Goal: Task Accomplishment & Management: Manage account settings

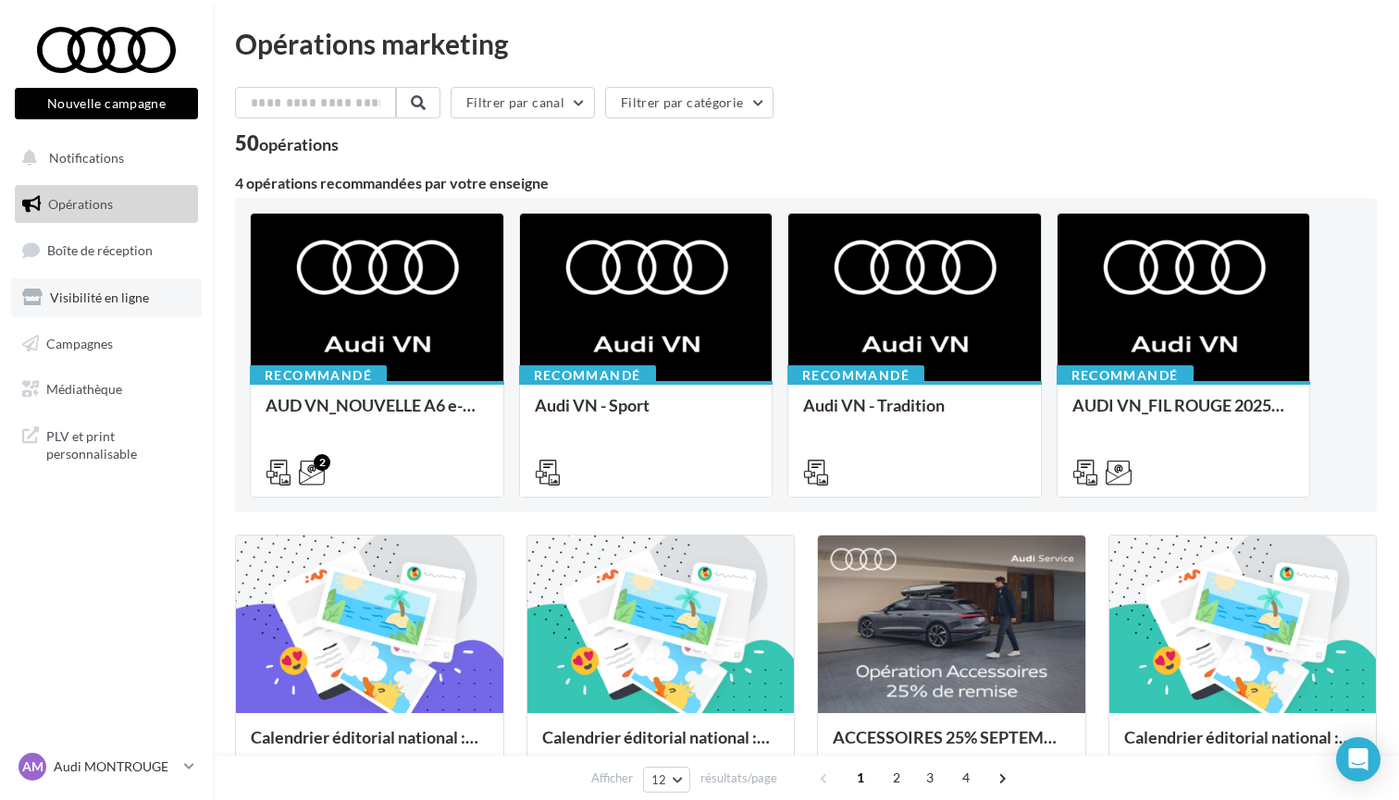
click at [105, 282] on link "Visibilité en ligne" at bounding box center [106, 297] width 191 height 39
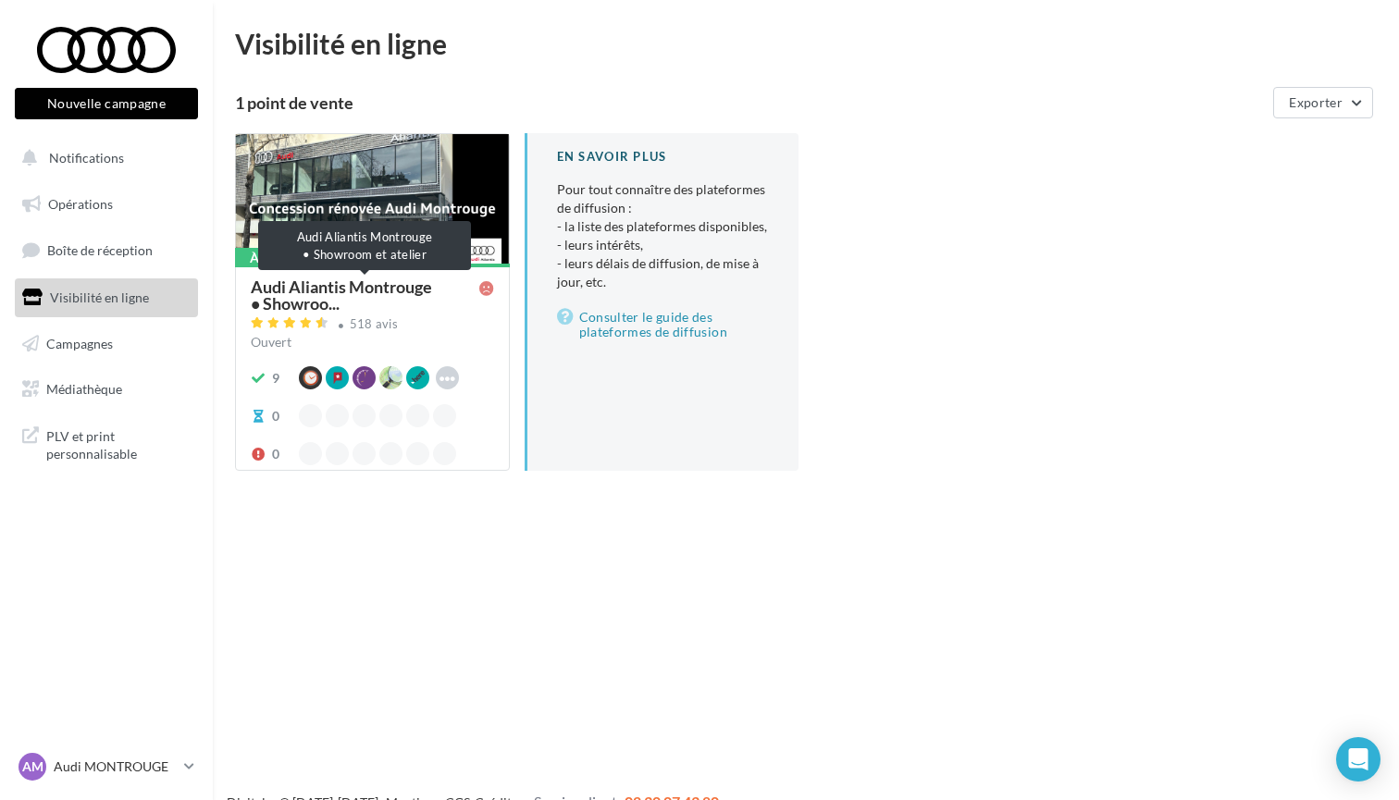
click at [363, 292] on span "Audi Aliantis Montrouge • Showroo..." at bounding box center [365, 294] width 229 height 33
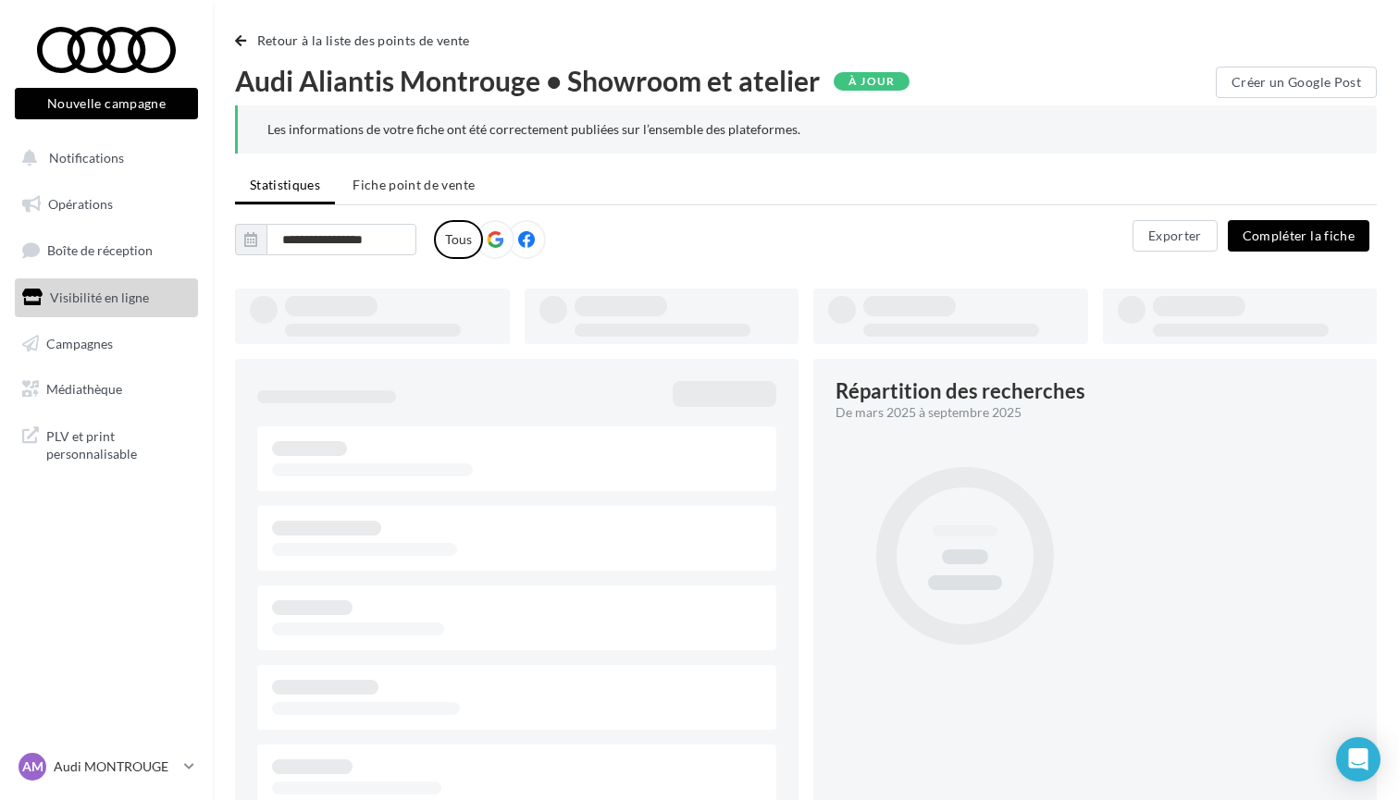
type input "**********"
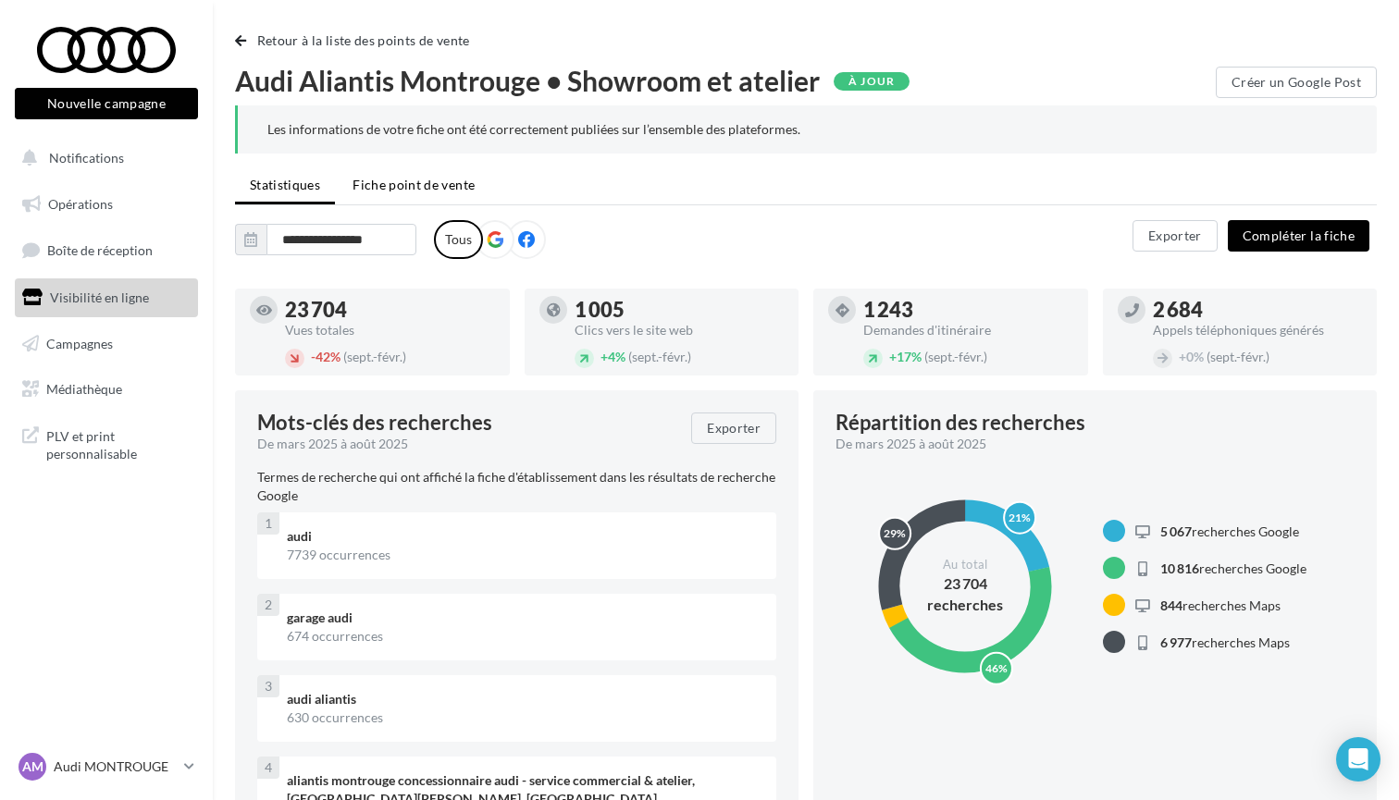
click at [426, 184] on span "Fiche point de vente" at bounding box center [413, 185] width 122 height 16
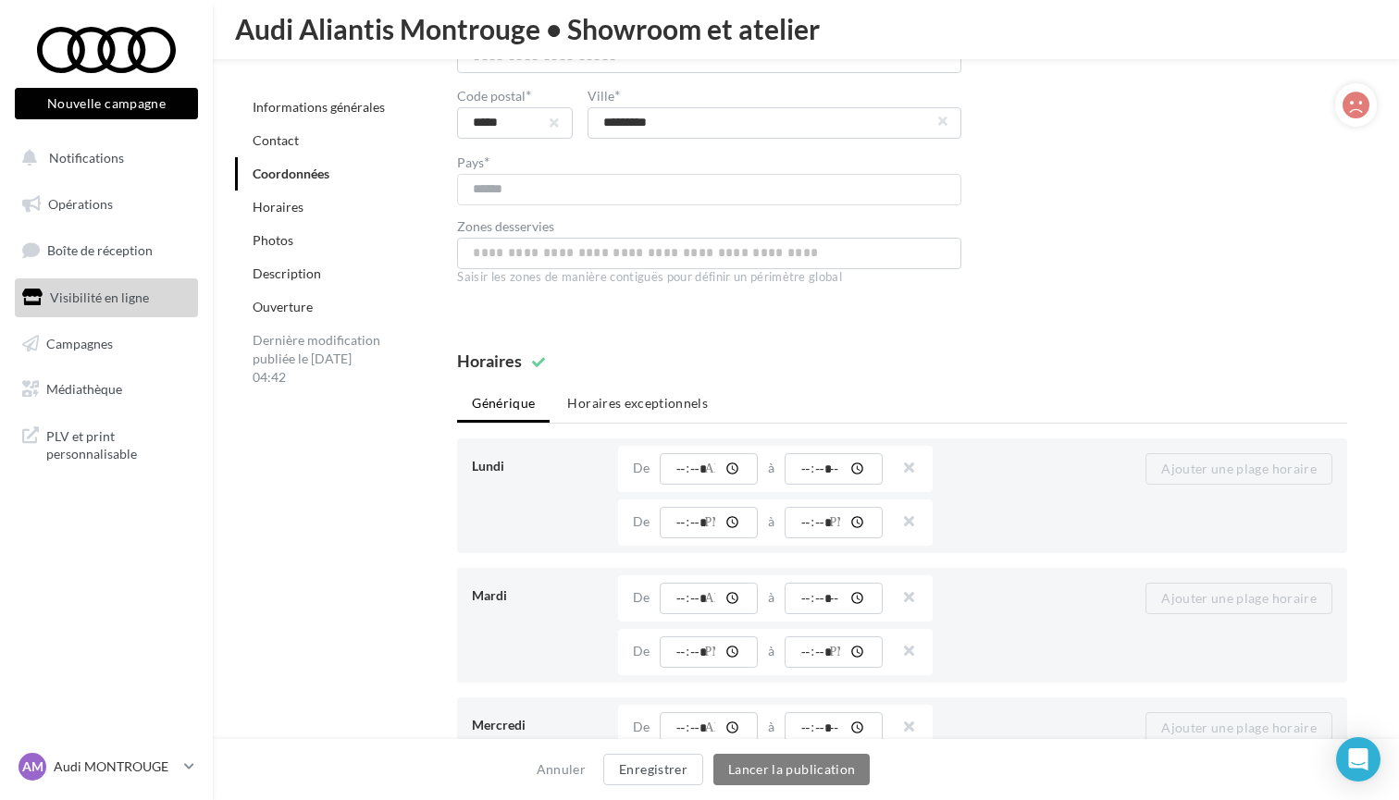
scroll to position [1389, 0]
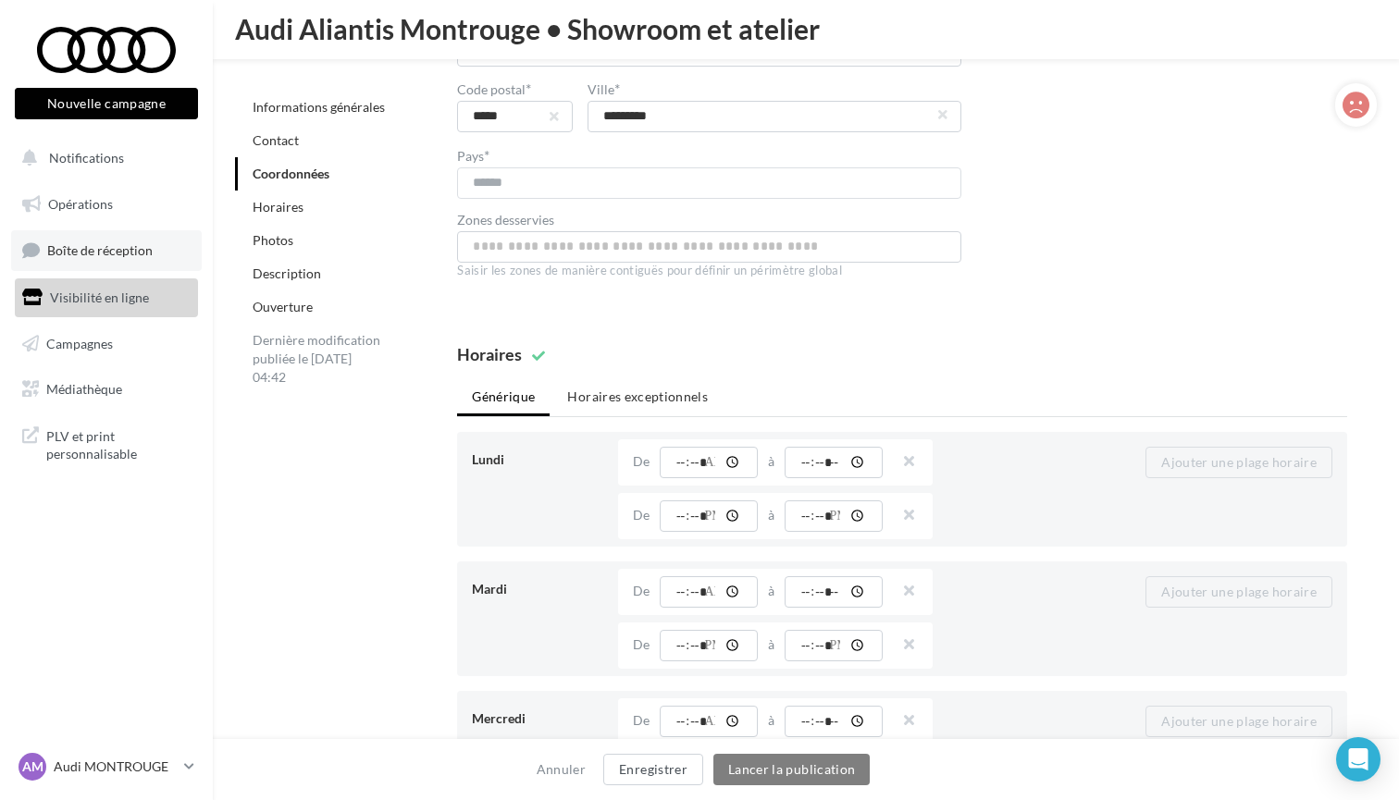
click at [114, 250] on span "Boîte de réception" at bounding box center [99, 250] width 105 height 16
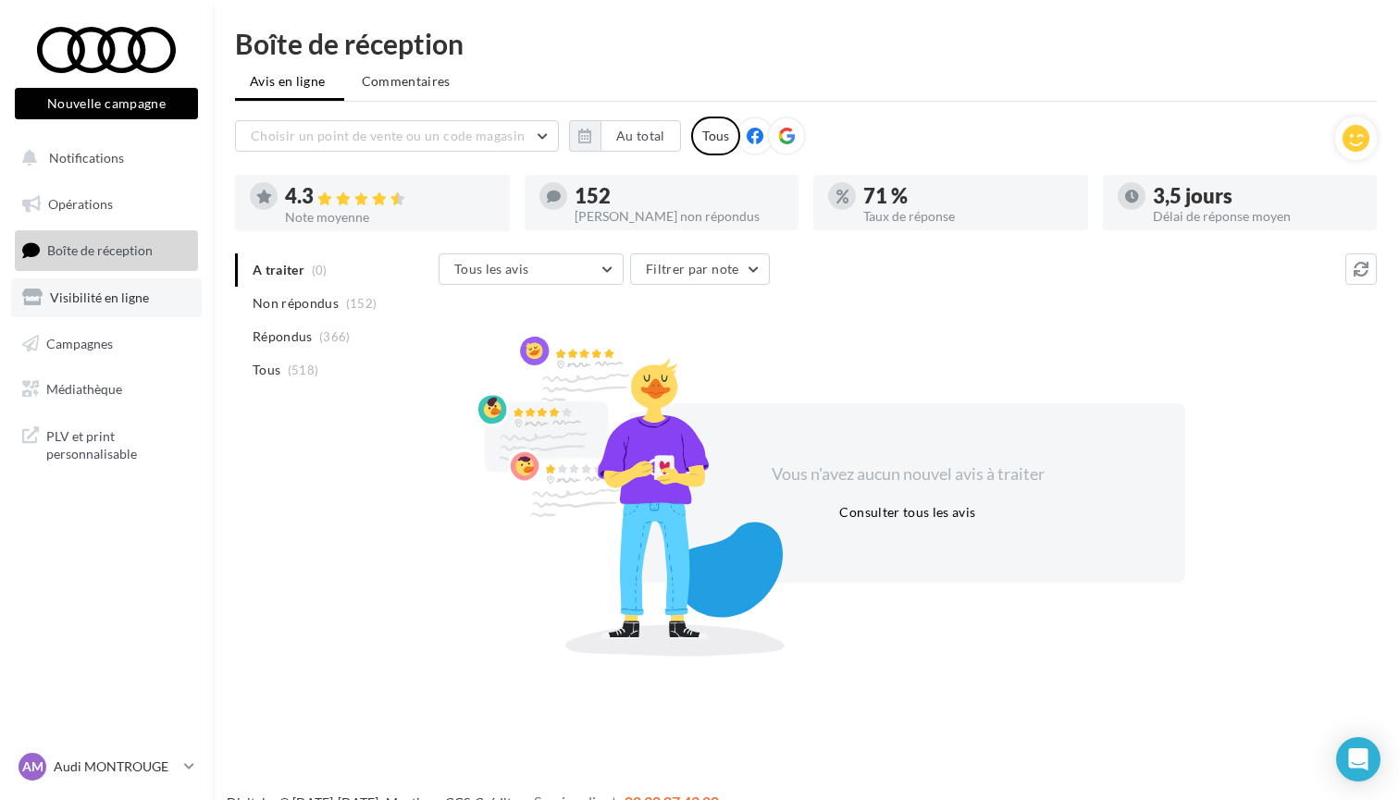
click at [96, 291] on span "Visibilité en ligne" at bounding box center [99, 298] width 99 height 16
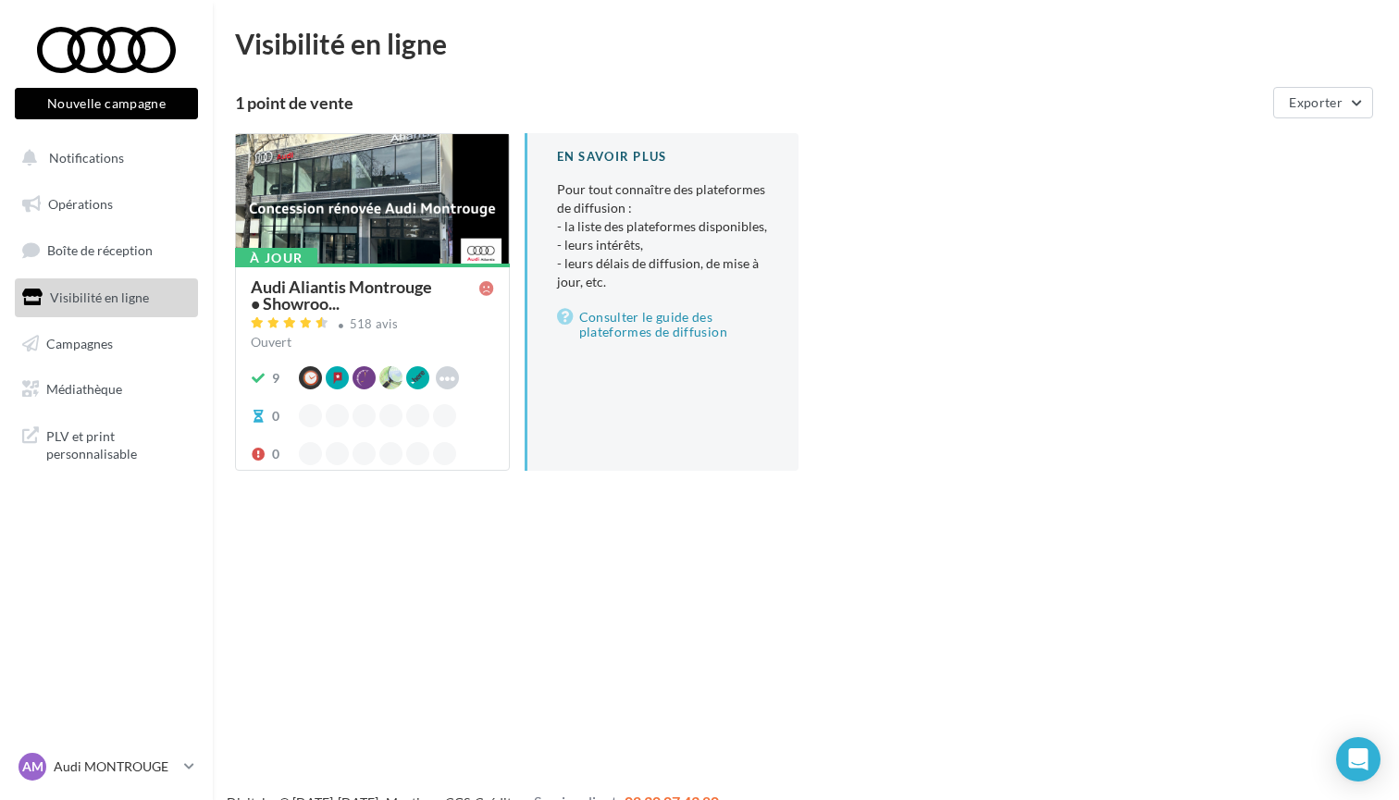
click at [373, 244] on div at bounding box center [372, 199] width 273 height 131
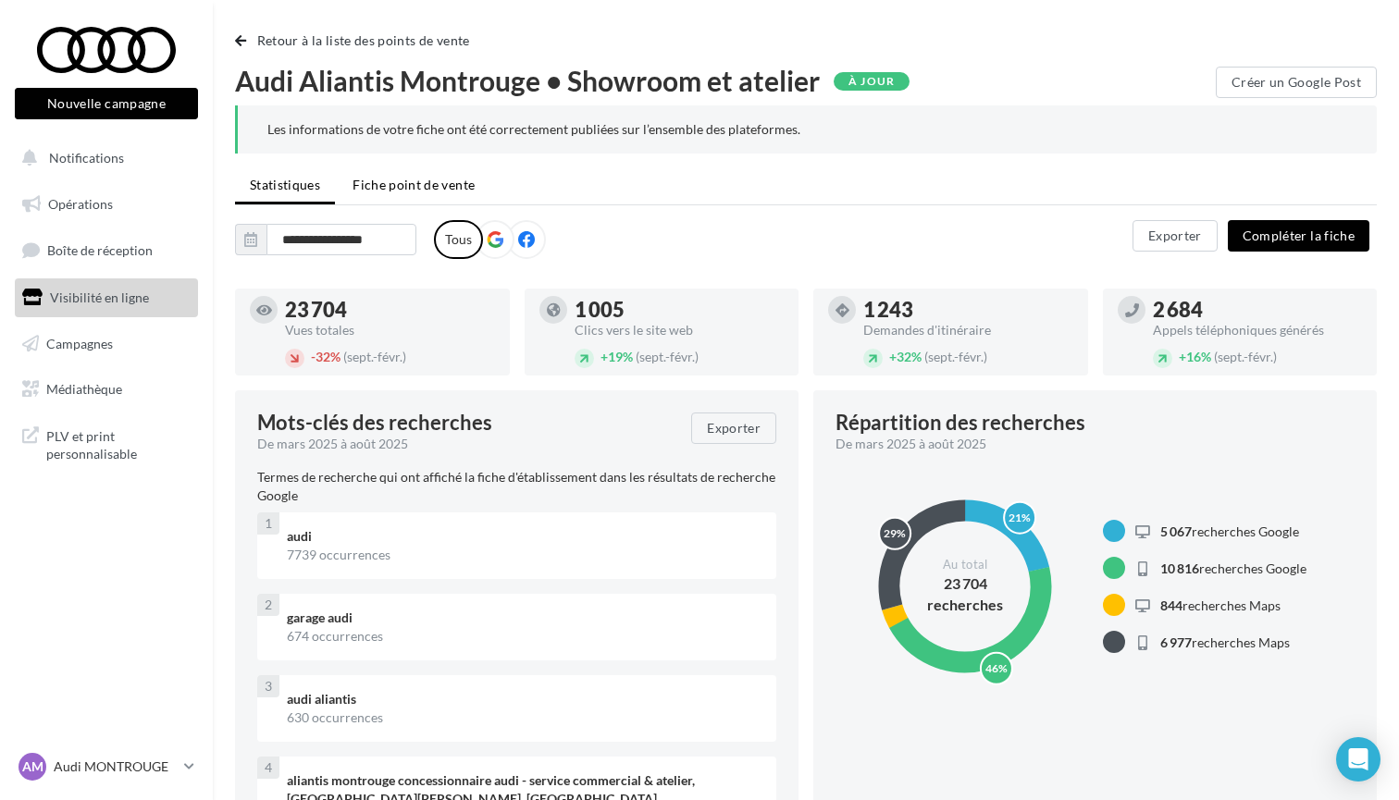
click at [430, 189] on span "Fiche point de vente" at bounding box center [413, 185] width 122 height 16
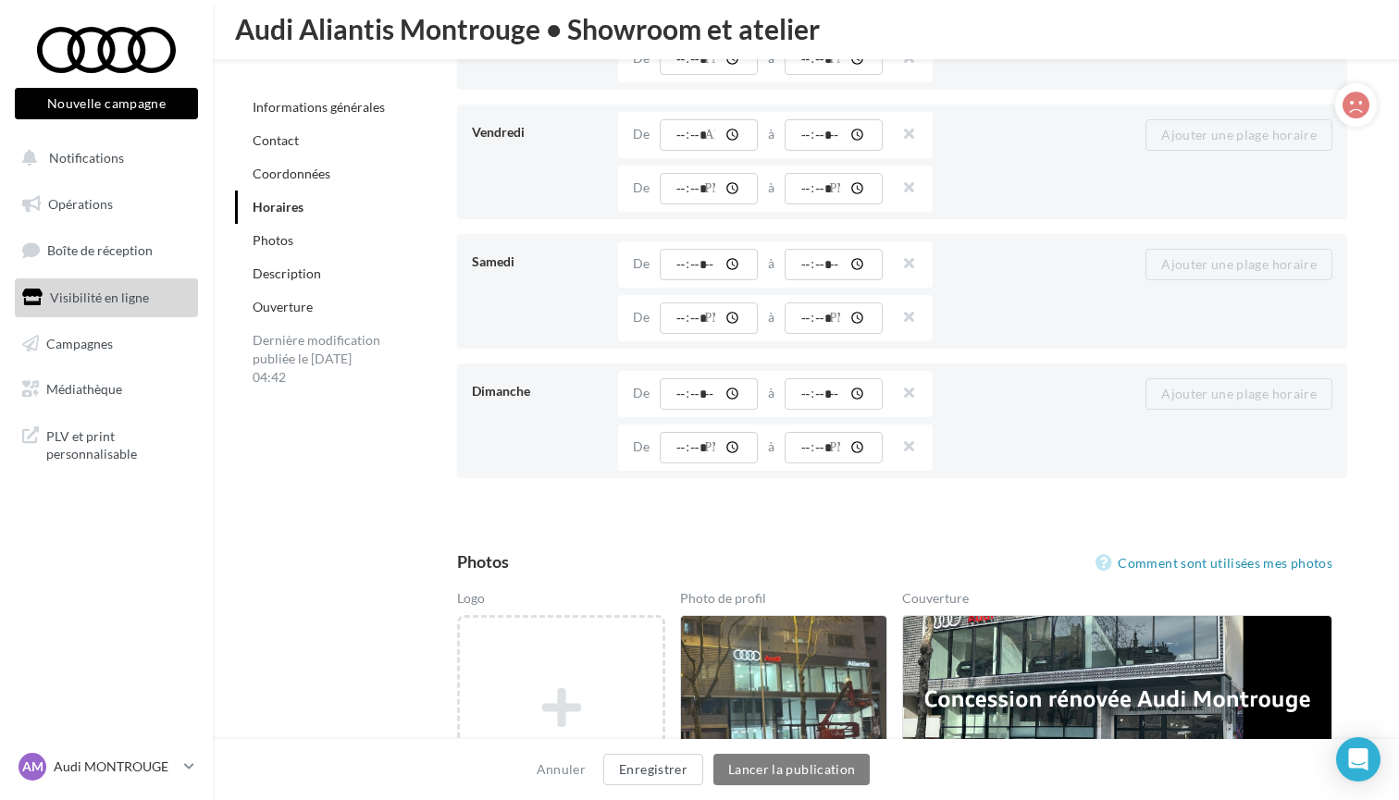
scroll to position [2223, 0]
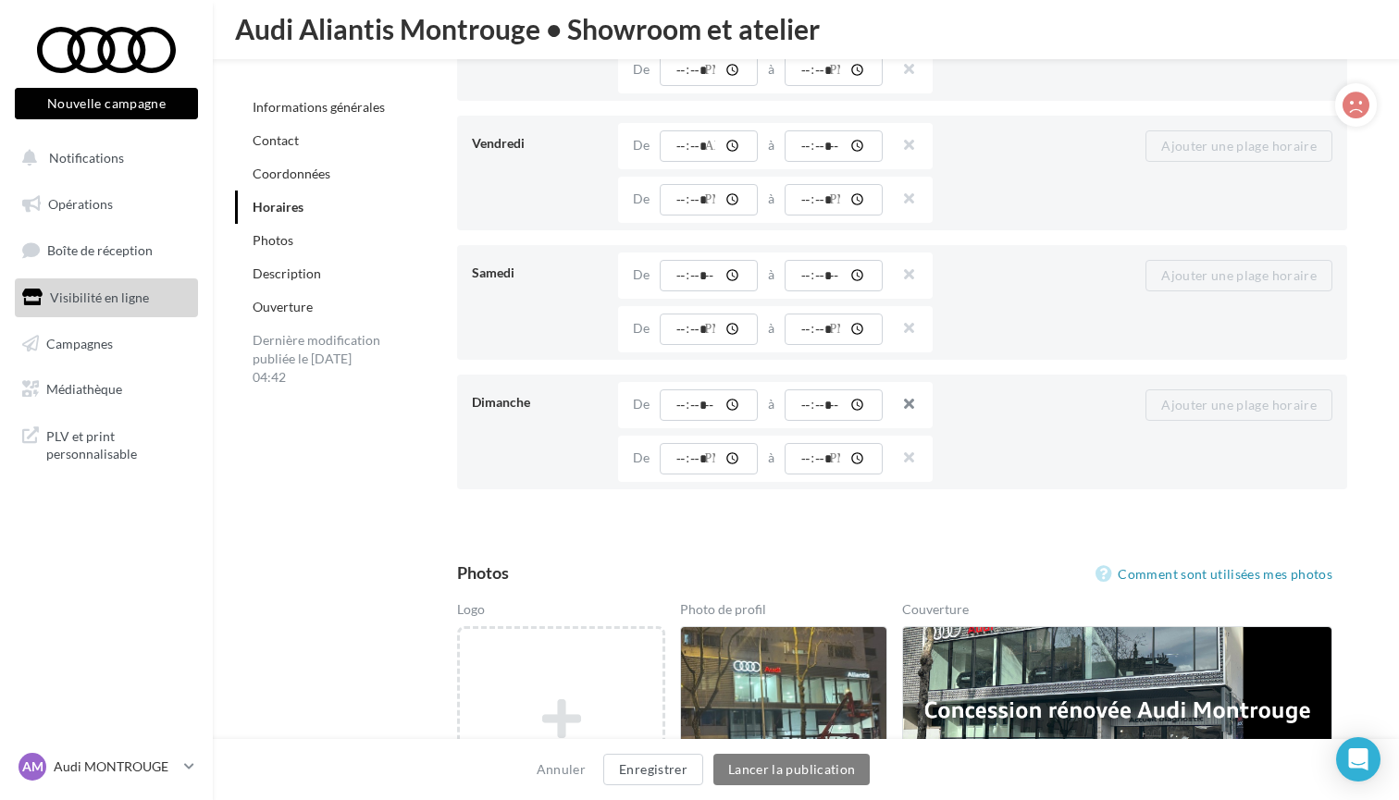
click at [909, 396] on button "button" at bounding box center [902, 406] width 15 height 26
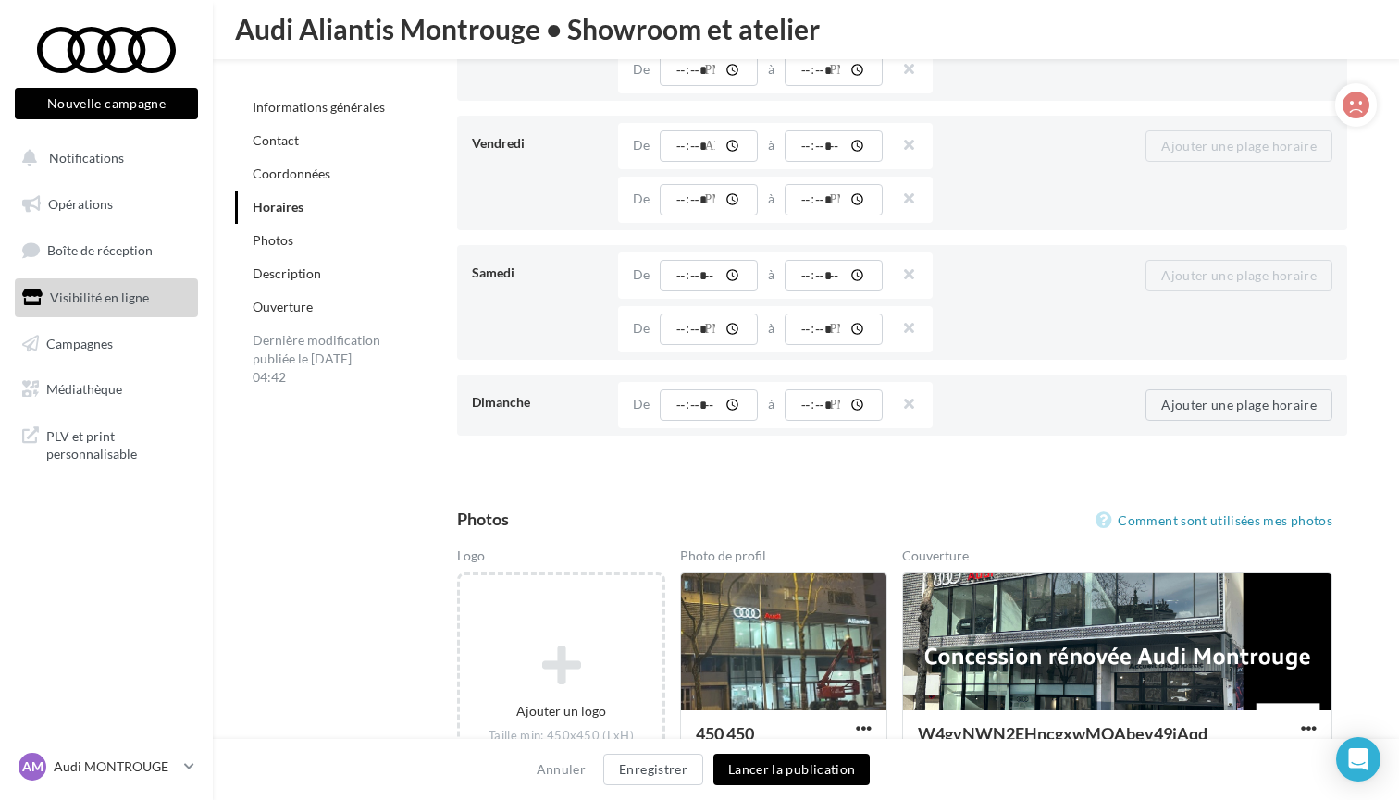
click at [909, 396] on button "button" at bounding box center [902, 406] width 15 height 26
click at [796, 773] on button "Lancer la publication" at bounding box center [791, 769] width 156 height 31
click at [847, 775] on button "Lancer la publication" at bounding box center [791, 769] width 156 height 31
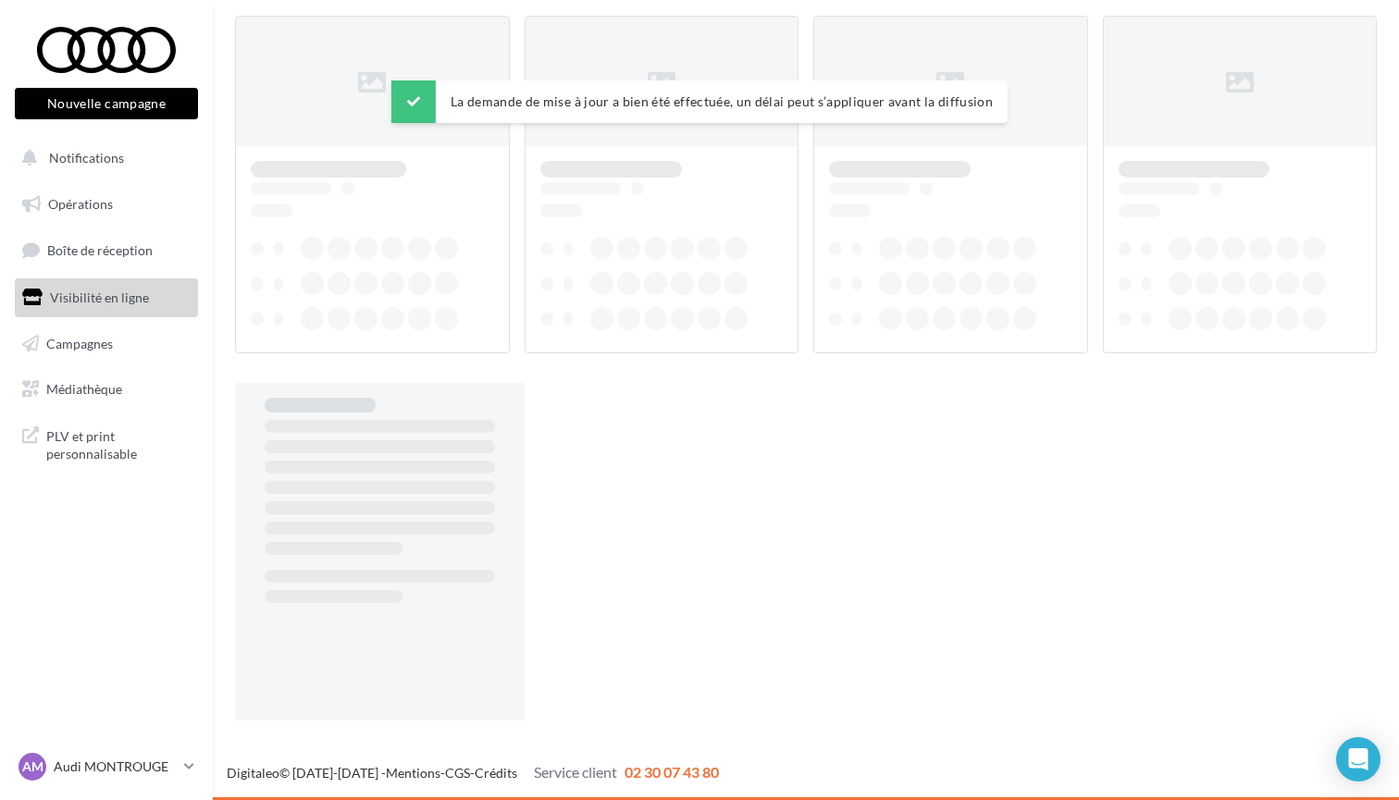
scroll to position [30, 0]
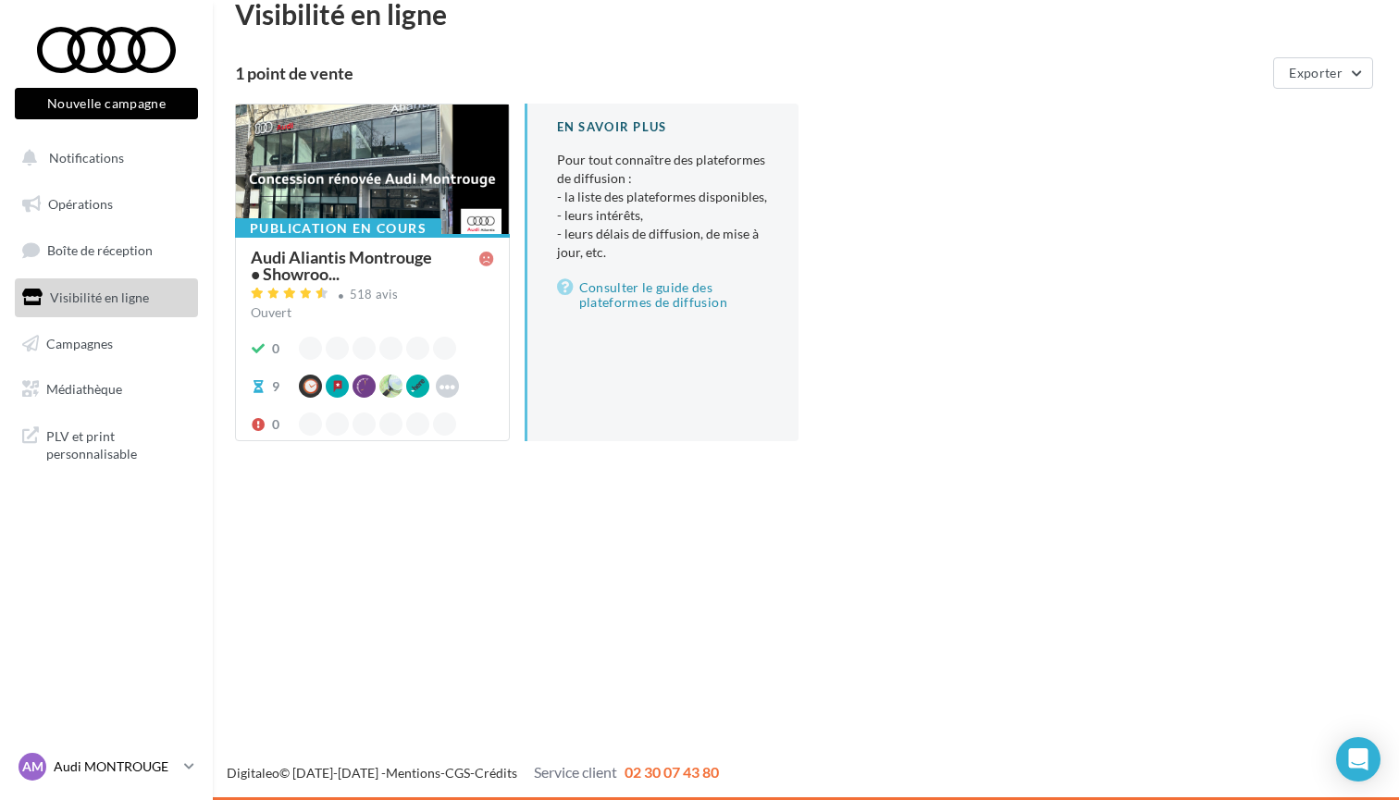
click at [129, 749] on link "AM Audi MONTROUGE audi-mont-gest" at bounding box center [106, 766] width 183 height 35
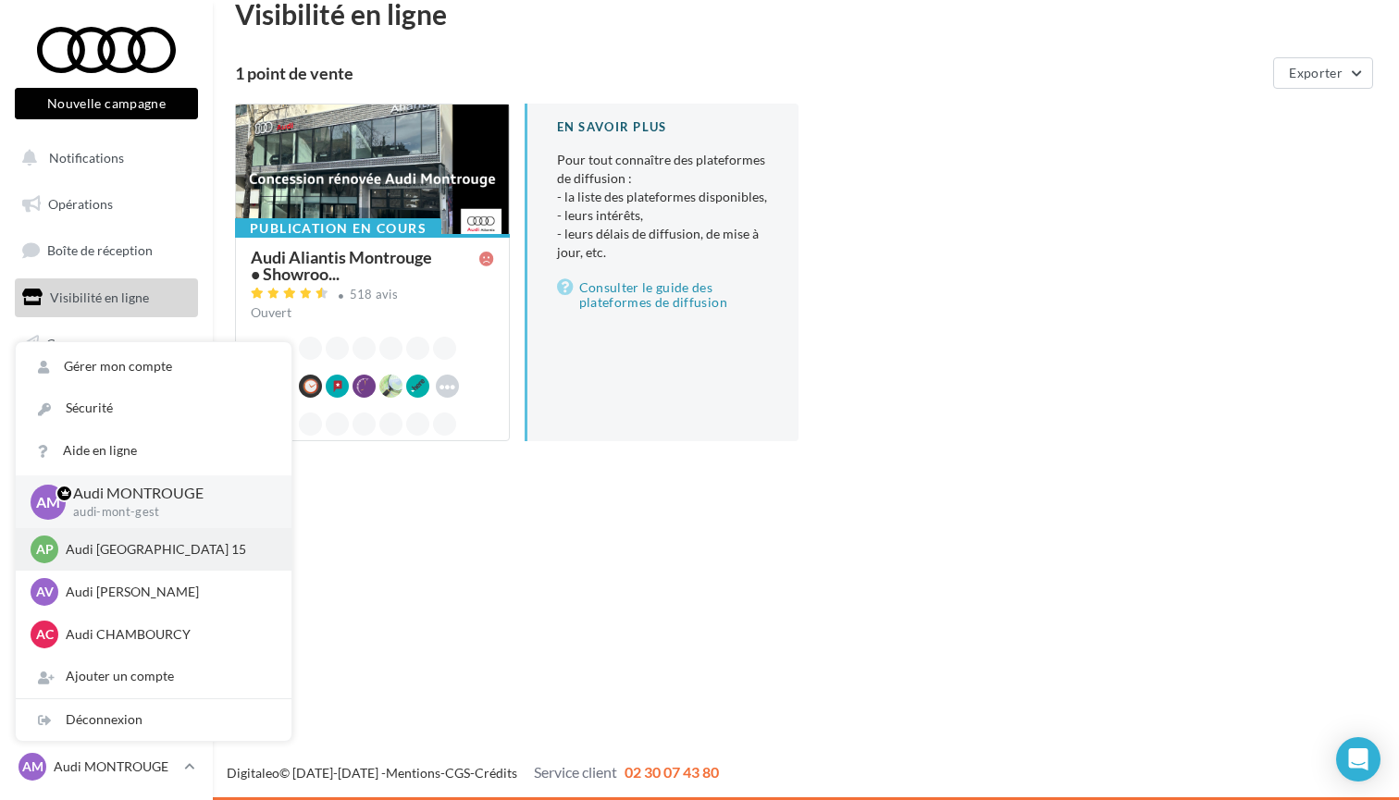
click at [130, 553] on p "Audi PARIS 15" at bounding box center [168, 549] width 204 height 19
